Goal: Transaction & Acquisition: Purchase product/service

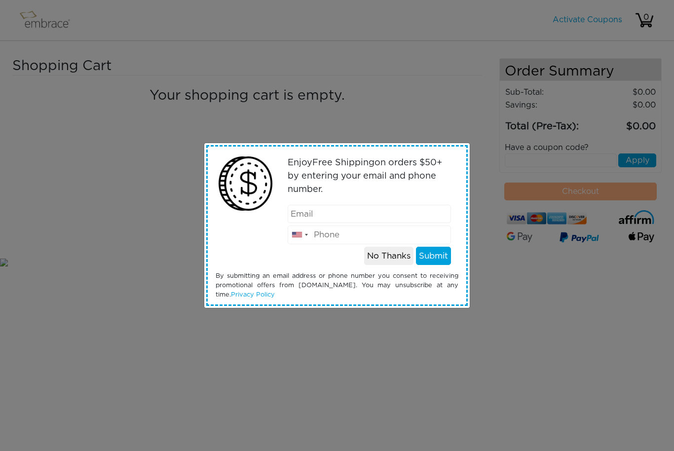
click at [388, 252] on button "No Thanks" at bounding box center [388, 256] width 49 height 19
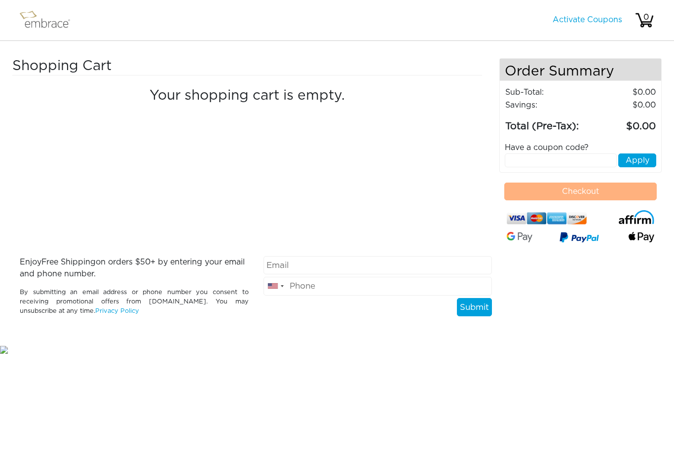
click at [561, 160] on input "text" at bounding box center [561, 160] width 112 height 14
type input "15offcart"
click at [644, 159] on button "Apply" at bounding box center [637, 160] width 38 height 14
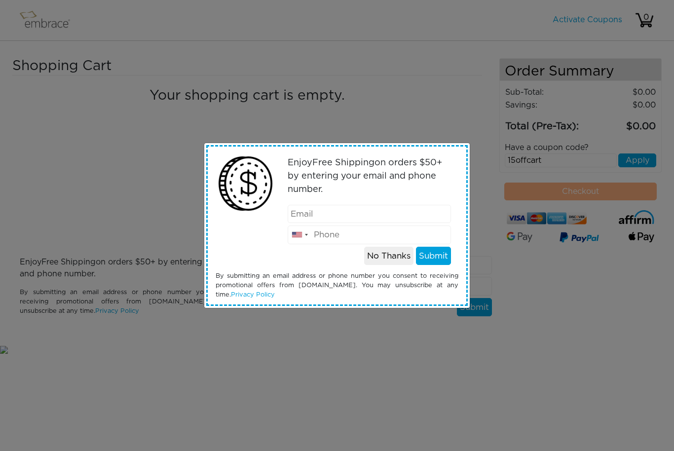
click at [391, 258] on button "No Thanks" at bounding box center [388, 256] width 49 height 19
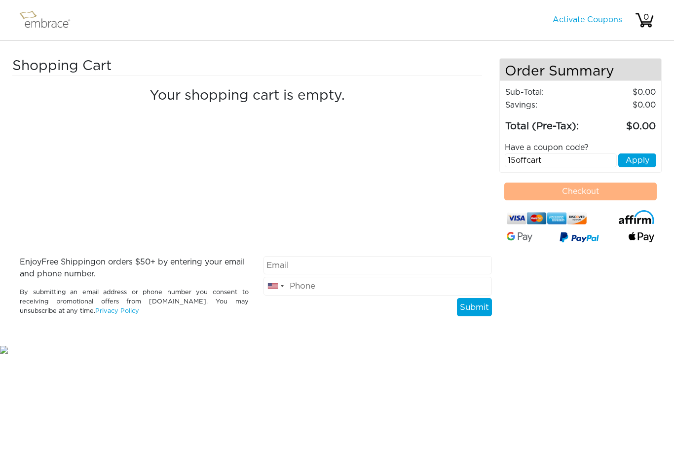
click at [648, 164] on button "Apply" at bounding box center [637, 160] width 38 height 14
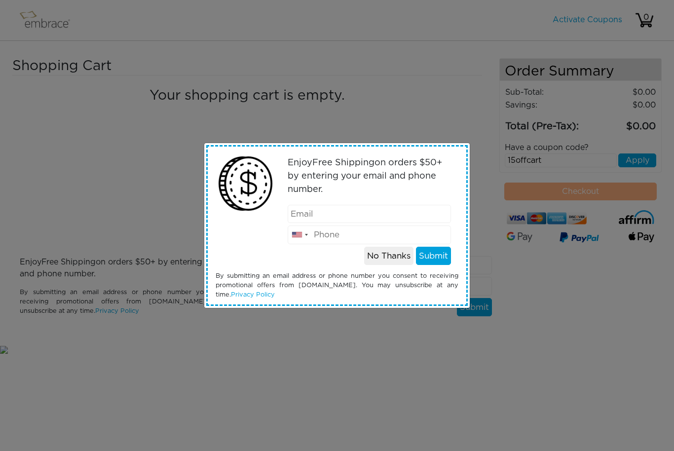
click at [417, 217] on input "email" at bounding box center [370, 214] width 164 height 19
type input "fmdbgal@gmail.com"
click at [446, 258] on button "Submit" at bounding box center [433, 256] width 35 height 19
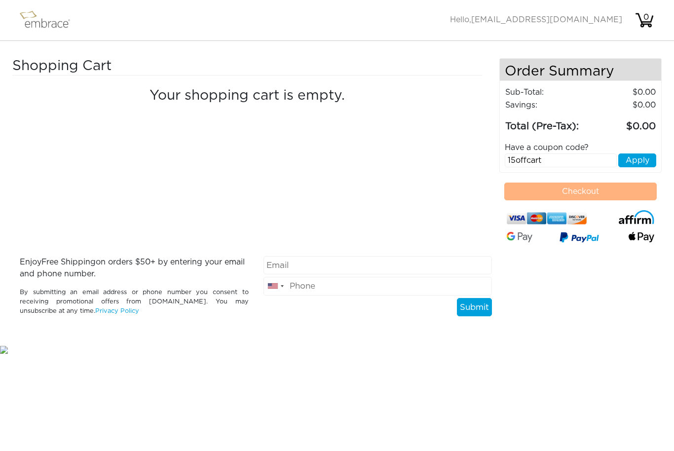
click at [575, 162] on input "15offcart" at bounding box center [561, 160] width 112 height 14
type input "1"
click at [30, 25] on img at bounding box center [49, 20] width 64 height 25
click at [27, 21] on img at bounding box center [49, 20] width 64 height 25
click at [36, 20] on img at bounding box center [49, 20] width 64 height 25
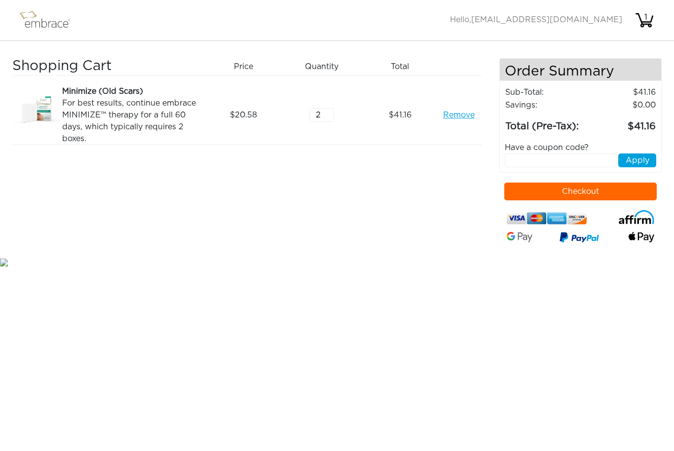
click at [570, 164] on input "text" at bounding box center [561, 160] width 112 height 14
click at [583, 160] on input "text" at bounding box center [561, 160] width 112 height 14
type input "150FFCART"
click at [641, 163] on button "Apply" at bounding box center [637, 160] width 38 height 14
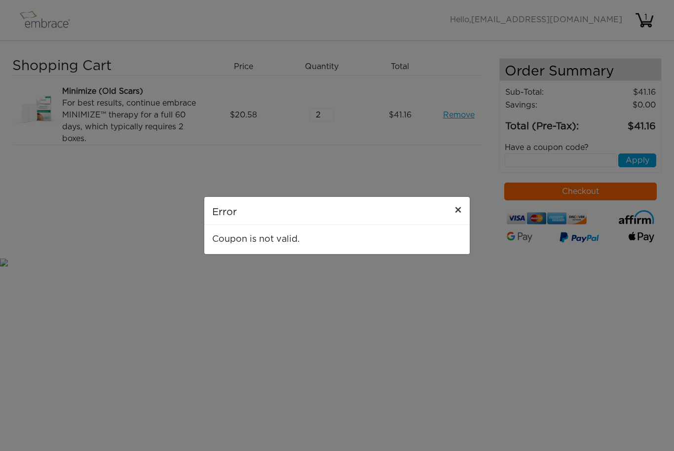
click at [459, 209] on span "×" at bounding box center [457, 211] width 7 height 12
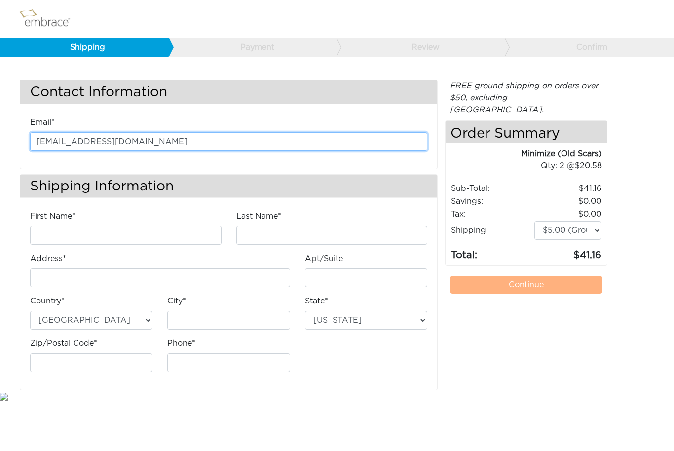
click at [315, 142] on input "fmdbgal@gmail.com" at bounding box center [228, 141] width 397 height 19
type input "f"
type input "jane.reeder@icloud.com"
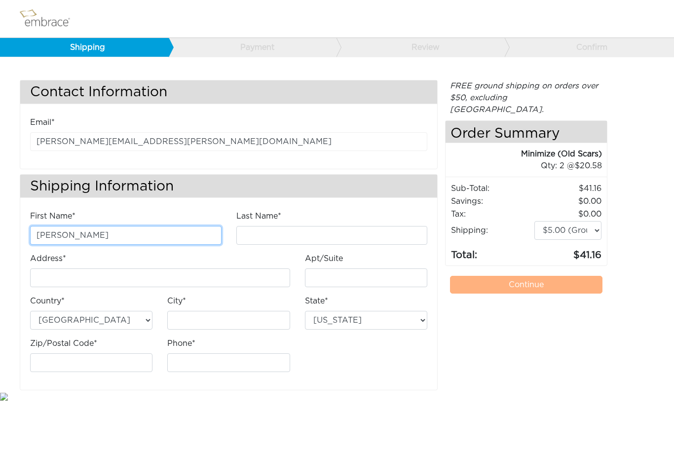
type input "Jane"
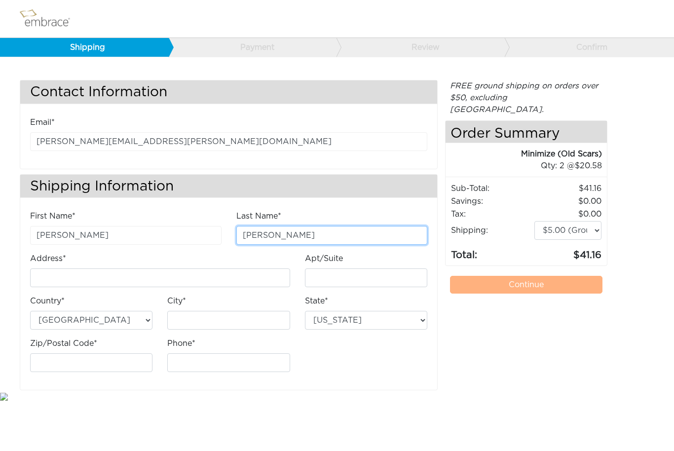
type input "Reeder"
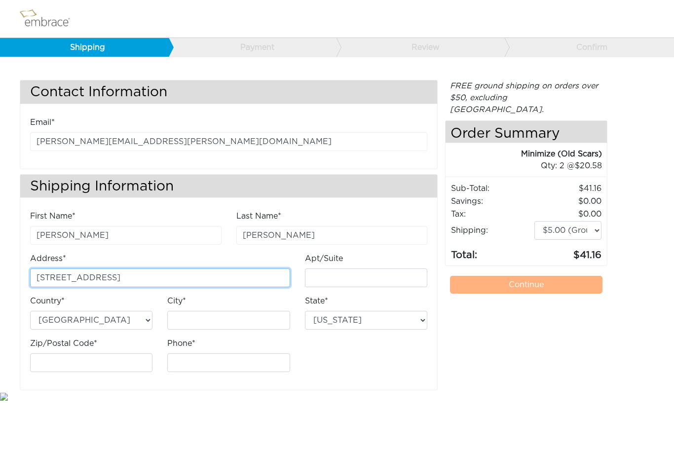
type input "[STREET_ADDRESS]"
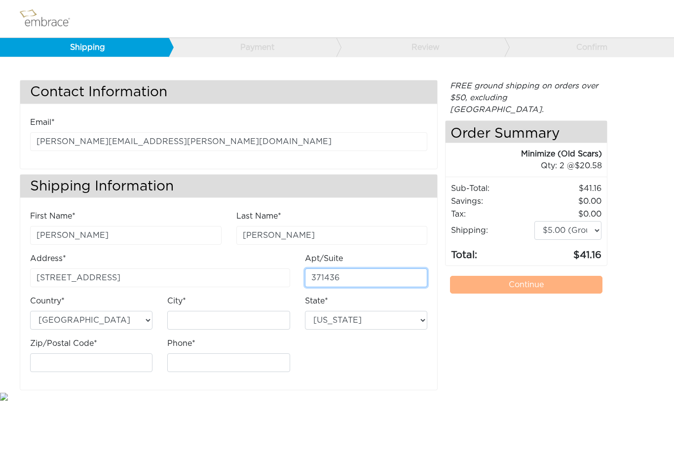
type input "371436"
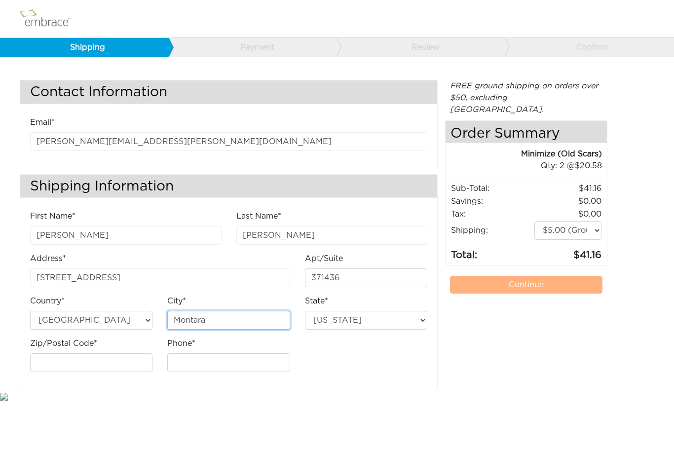
type input "Montara"
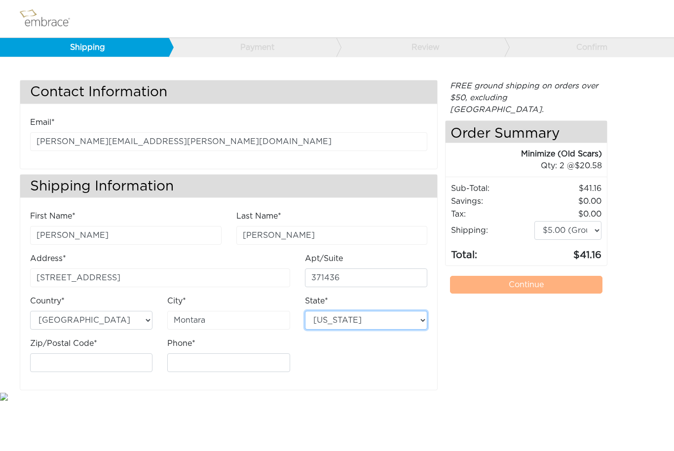
select select "CA"
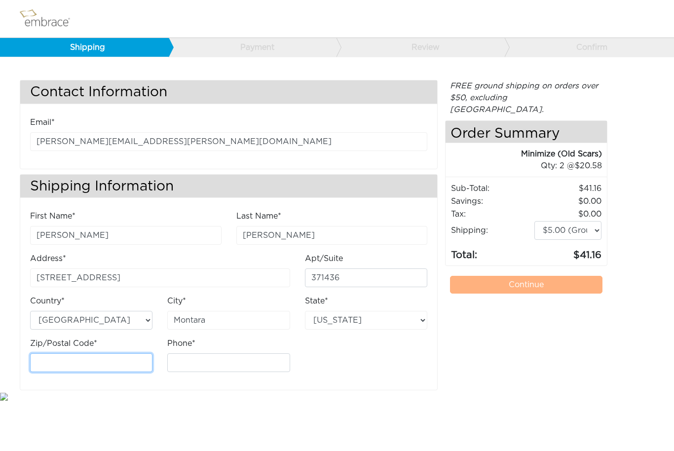
click at [51, 358] on input "Zip/Postal Code*" at bounding box center [91, 362] width 122 height 19
type input "94037"
type input "3"
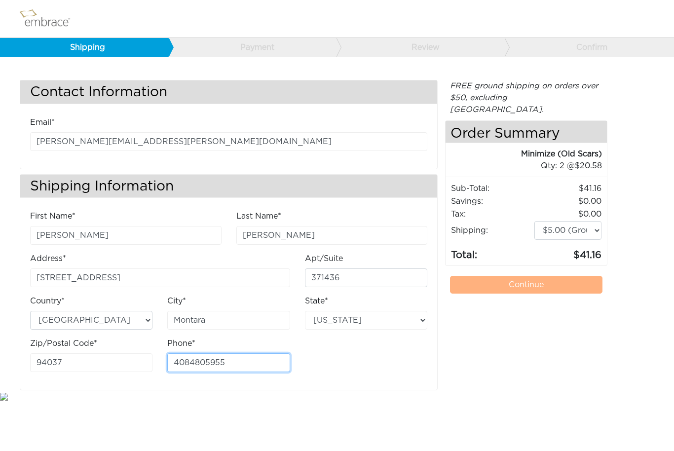
type input "4084805955"
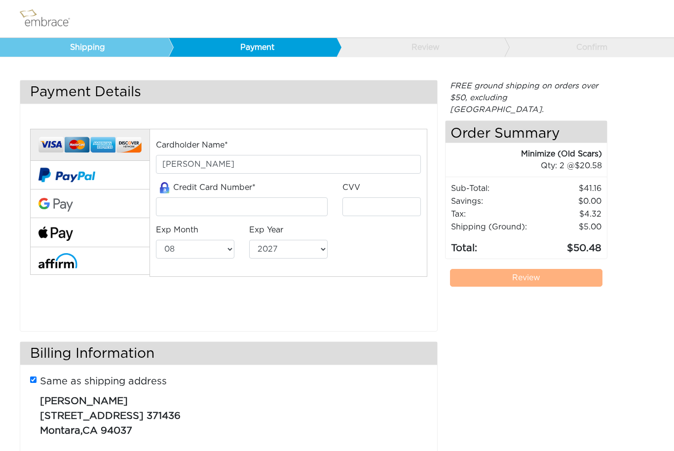
select select "8"
select select "2027"
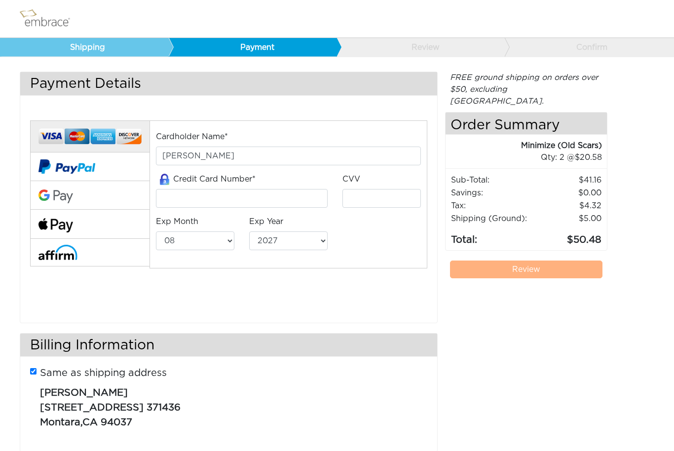
scroll to position [31, 0]
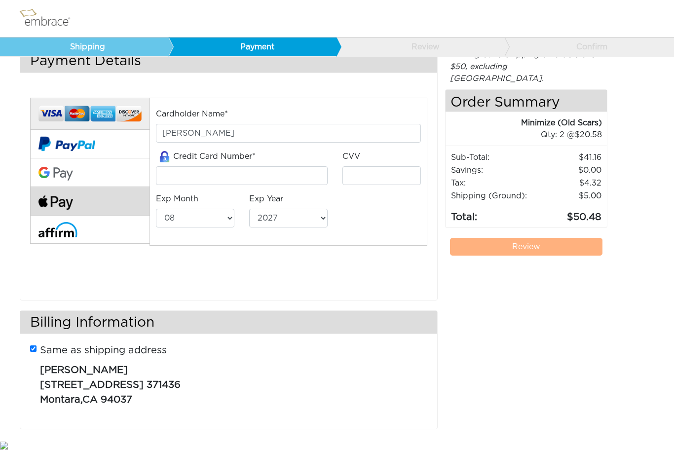
click at [66, 196] on img at bounding box center [55, 203] width 35 height 14
